Goal: Task Accomplishment & Management: Manage account settings

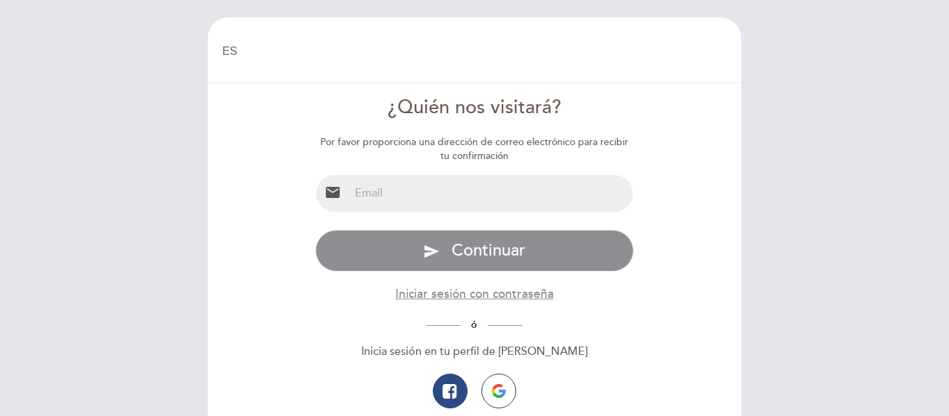
select select "es"
click at [366, 201] on input "email" at bounding box center [491, 193] width 284 height 37
type input "[EMAIL_ADDRESS][DOMAIN_NAME]"
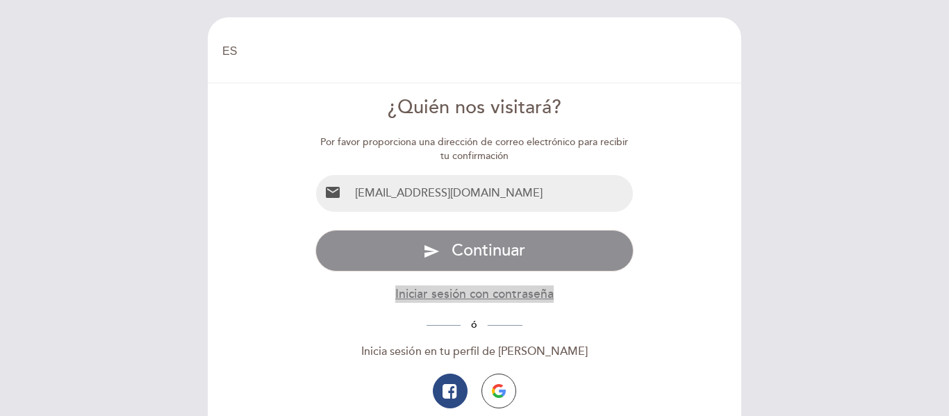
click at [466, 291] on button "Iniciar sesión con contraseña" at bounding box center [474, 293] width 158 height 17
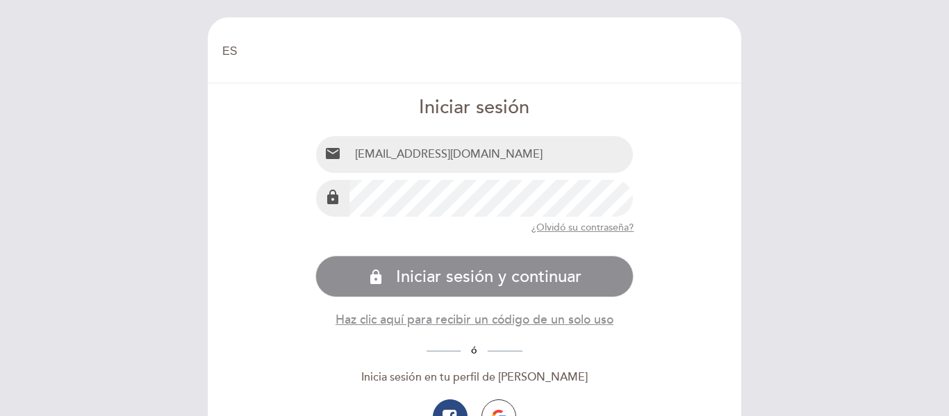
click at [315, 256] on button "lock Iniciar sesión y continuar" at bounding box center [474, 277] width 319 height 42
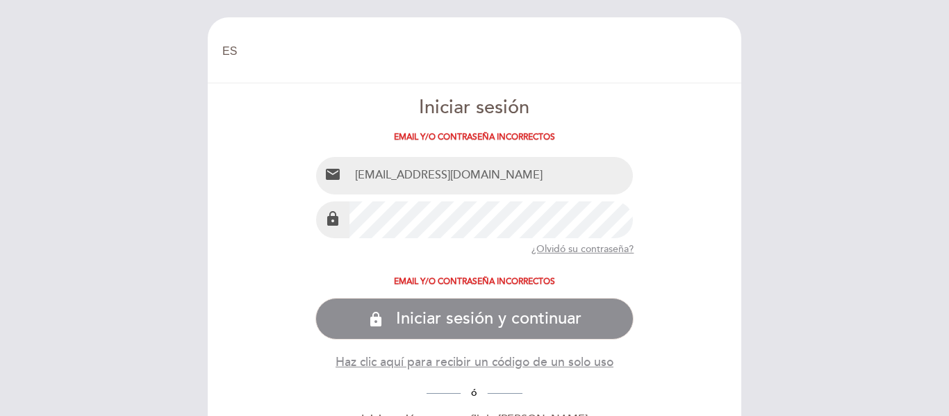
click at [33, 233] on div "EN ES PT [GEOGRAPHIC_DATA] [GEOGRAPHIC_DATA], Cambiar usuario Hacer una reserva…" at bounding box center [474, 208] width 949 height 416
click at [315, 298] on button "lock Iniciar sesión y continuar" at bounding box center [474, 319] width 319 height 42
click at [63, 215] on div "EN ES PT [GEOGRAPHIC_DATA] [GEOGRAPHIC_DATA], Cambiar usuario Hacer una reserva…" at bounding box center [474, 208] width 949 height 416
click at [315, 298] on button "lock Iniciar sesión y continuar" at bounding box center [474, 319] width 319 height 42
drag, startPoint x: 947, startPoint y: 205, endPoint x: 944, endPoint y: 254, distance: 49.4
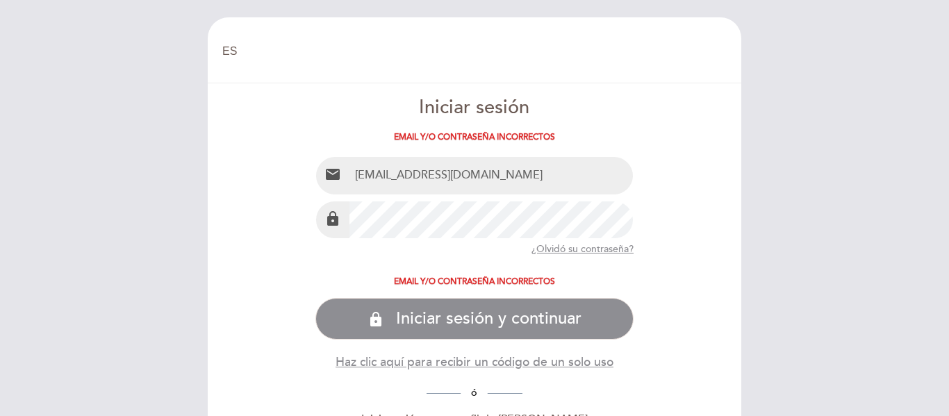
click at [944, 254] on div "EN ES PT [GEOGRAPHIC_DATA] [GEOGRAPHIC_DATA], Cambiar usuario Hacer una reserva…" at bounding box center [474, 208] width 949 height 416
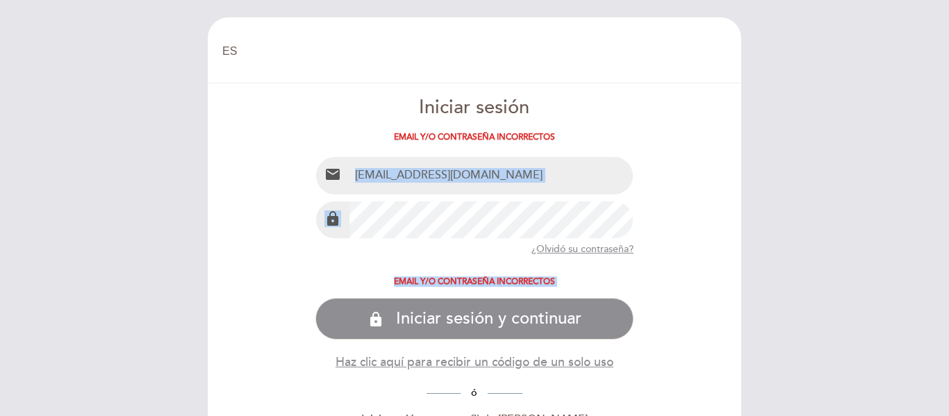
drag, startPoint x: 840, startPoint y: 298, endPoint x: 881, endPoint y: 157, distance: 146.8
click at [879, 158] on div "EN ES PT [GEOGRAPHIC_DATA] [GEOGRAPHIC_DATA], Cambiar usuario Hacer una reserva…" at bounding box center [474, 208] width 949 height 416
click at [714, 308] on form "Iniciar sesión Email y/o contraseña incorrectos email [EMAIL_ADDRESS][DOMAIN_NA…" at bounding box center [474, 315] width 514 height 442
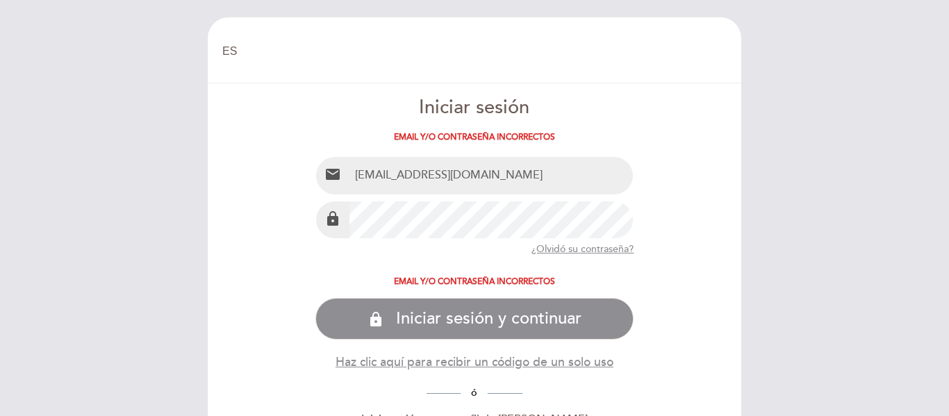
click at [442, 387] on div "ó" at bounding box center [474, 393] width 319 height 16
click at [440, 397] on div "ó" at bounding box center [474, 393] width 319 height 16
click at [446, 390] on div "ó" at bounding box center [474, 393] width 319 height 16
click at [481, 393] on span "ó" at bounding box center [473, 393] width 27 height 12
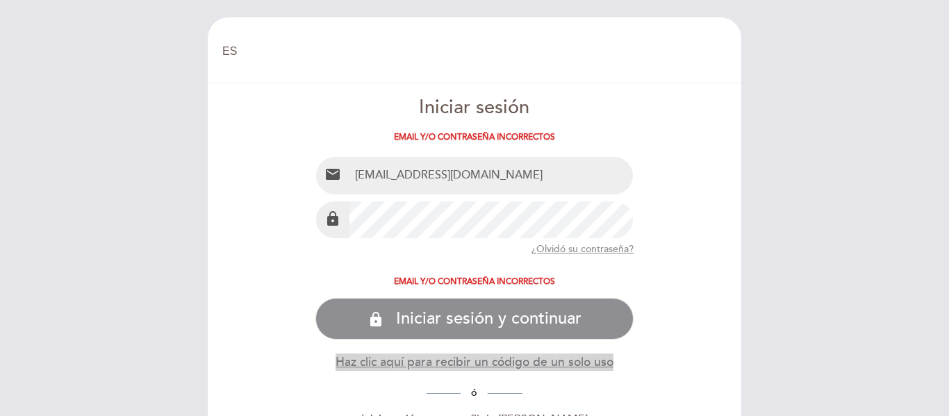
click at [547, 360] on button "Haz clic aquí para recibir un código de un solo uso" at bounding box center [474, 361] width 278 height 17
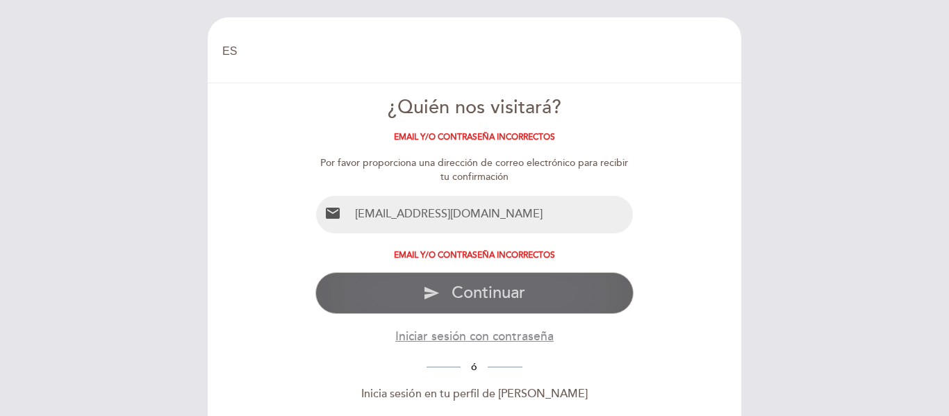
click at [479, 292] on span "Continuar" at bounding box center [488, 293] width 74 height 20
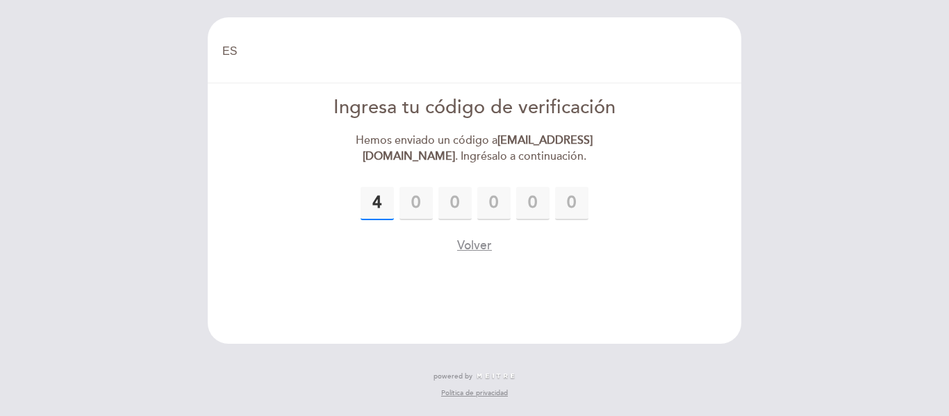
type input "4"
type input "6"
type input "5"
type input "3"
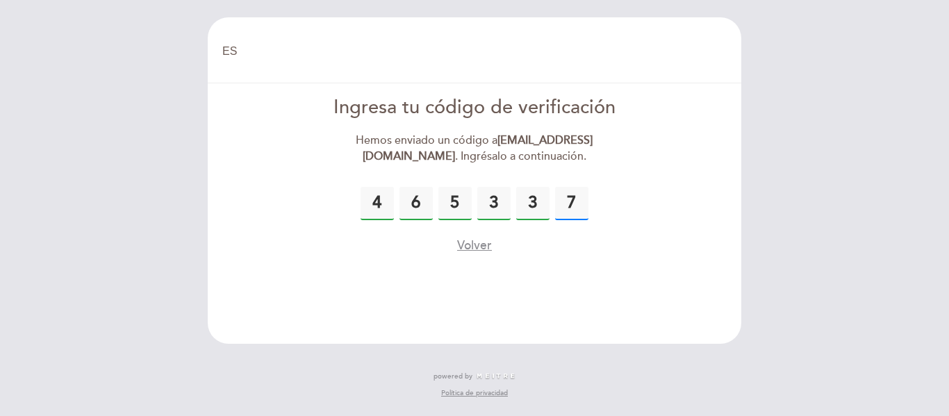
type input "7"
